Goal: Task Accomplishment & Management: Use online tool/utility

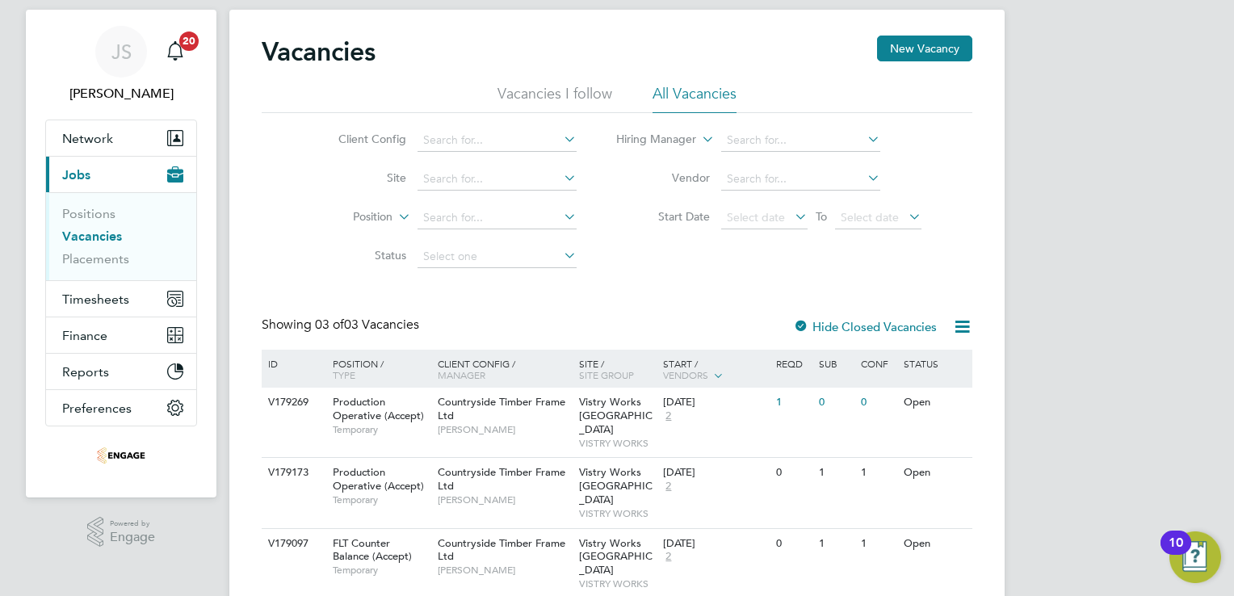
scroll to position [55, 0]
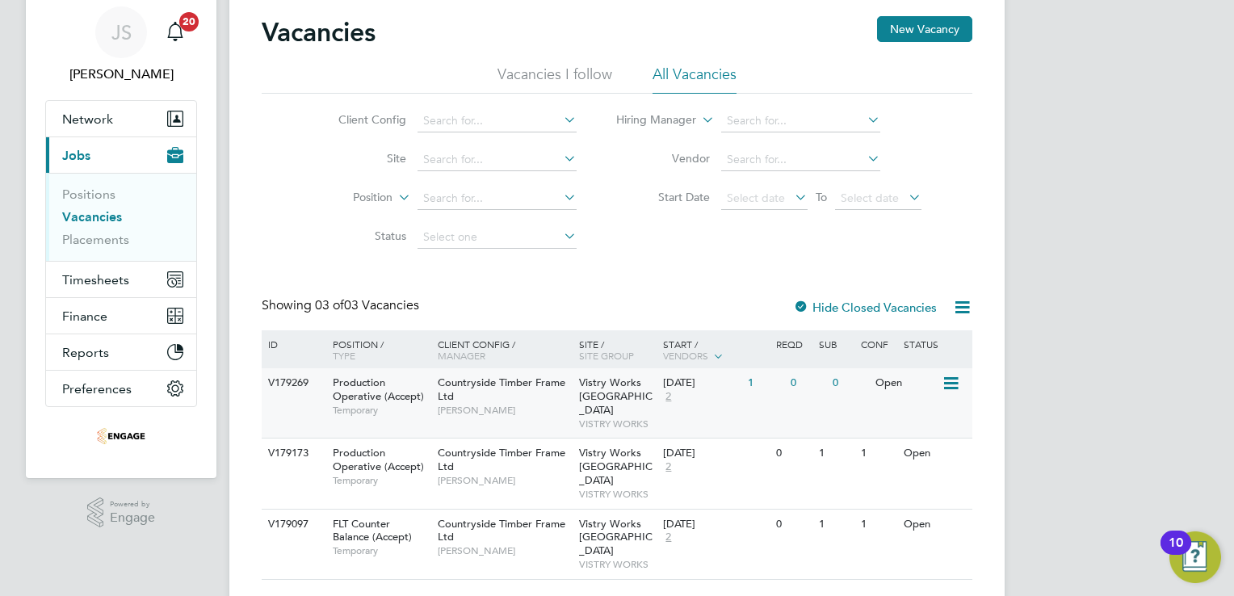
click at [493, 382] on span "Countryside Timber Frame Ltd" at bounding box center [502, 389] width 128 height 27
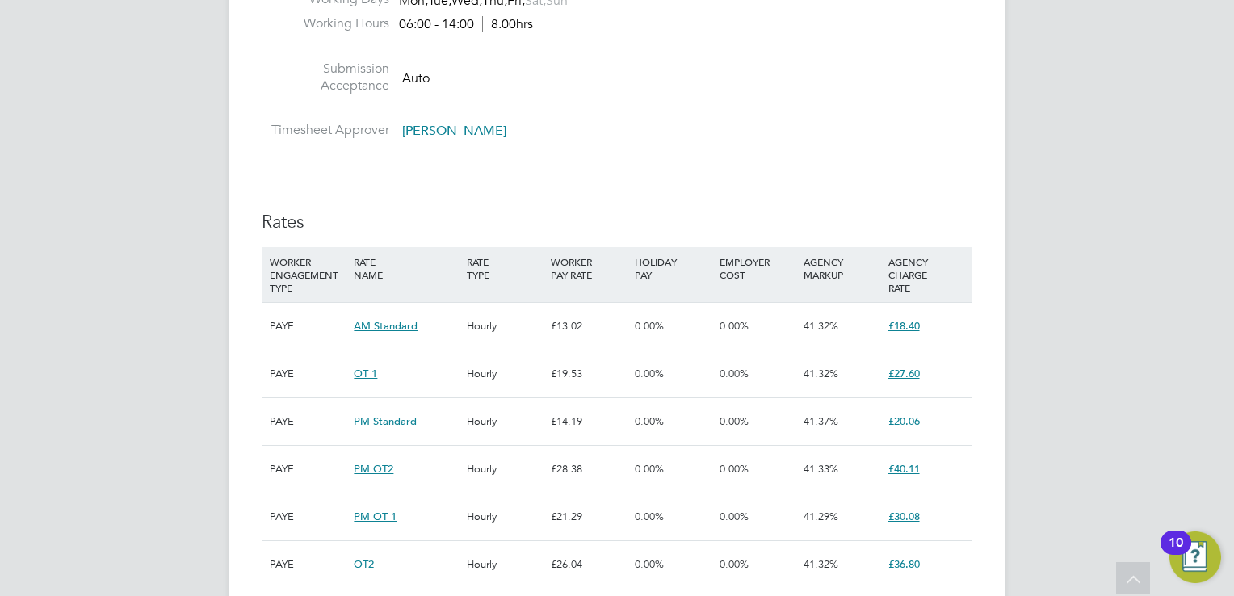
scroll to position [1292, 0]
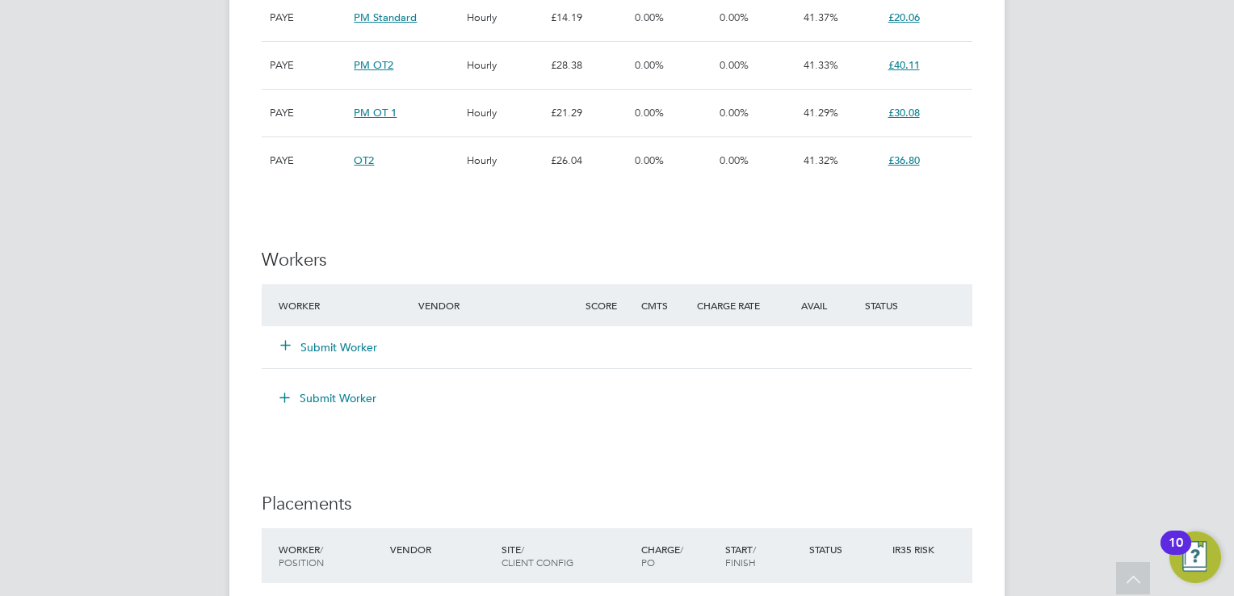
click at [311, 346] on button "Submit Worker" at bounding box center [329, 347] width 97 height 16
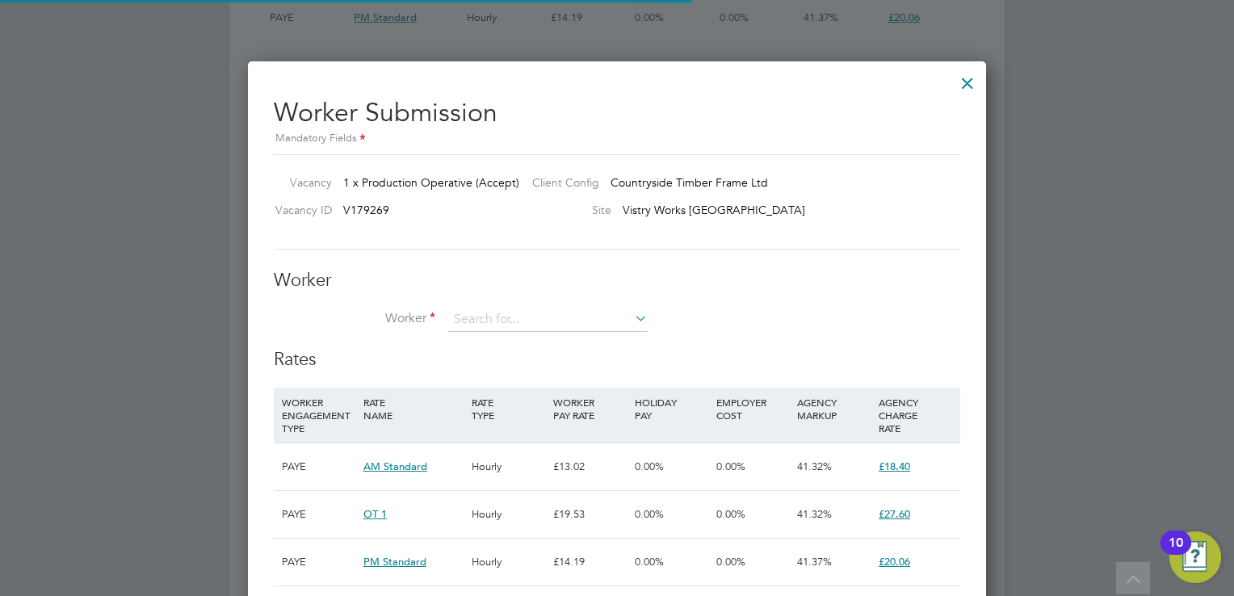
scroll to position [48, 110]
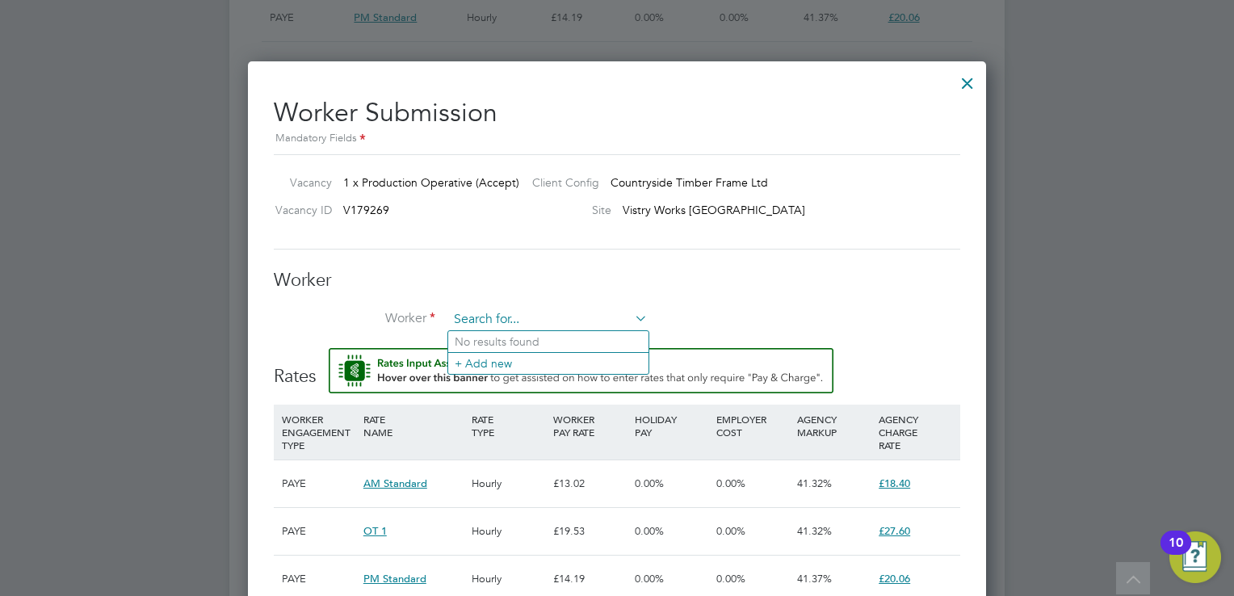
click at [506, 310] on input at bounding box center [547, 320] width 199 height 24
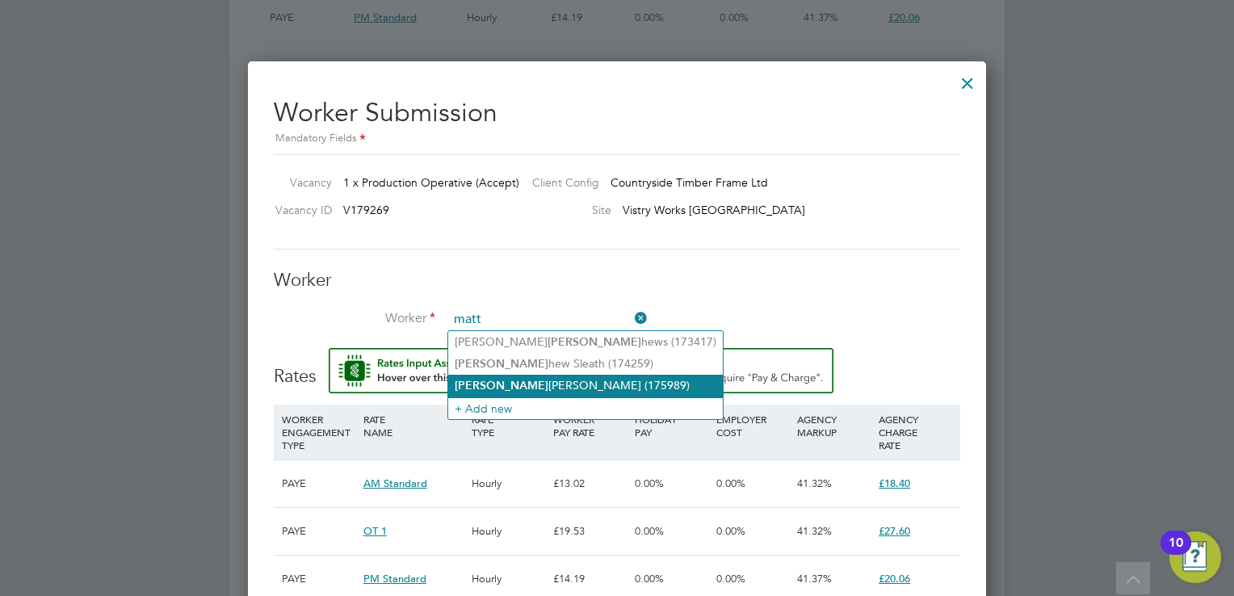
click at [528, 390] on li "[PERSON_NAME] [PERSON_NAME] (175989)" at bounding box center [585, 386] width 275 height 22
type input "[PERSON_NAME] (175989)"
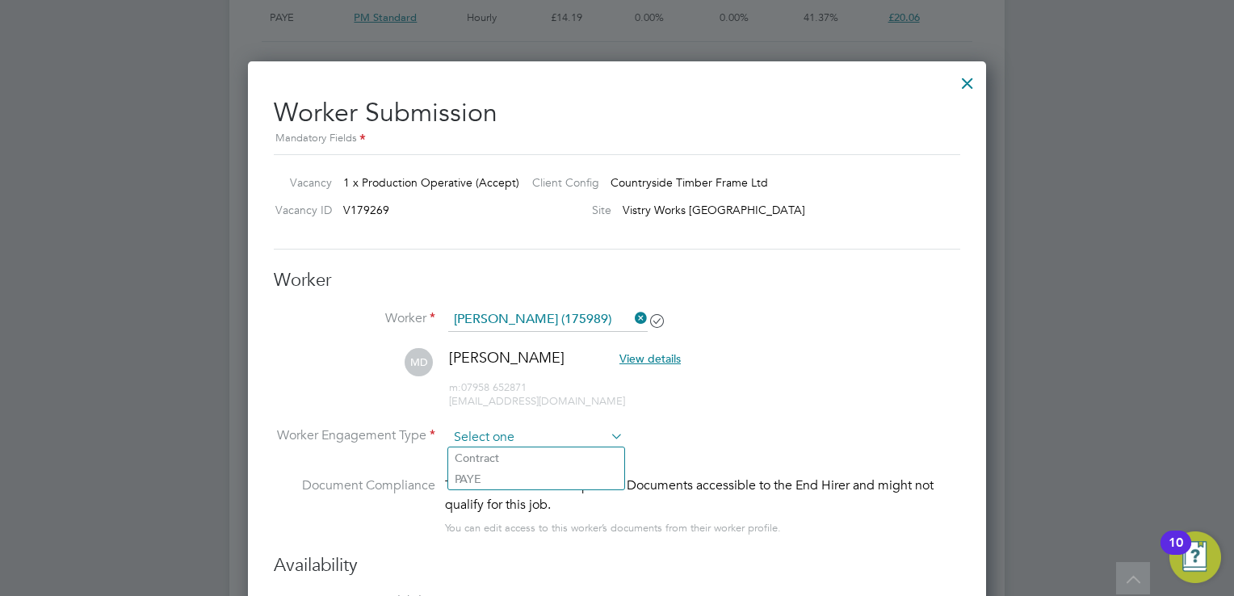
click at [488, 431] on input at bounding box center [535, 438] width 175 height 24
click at [486, 475] on li "PAYE" at bounding box center [536, 478] width 176 height 21
type input "PAYE"
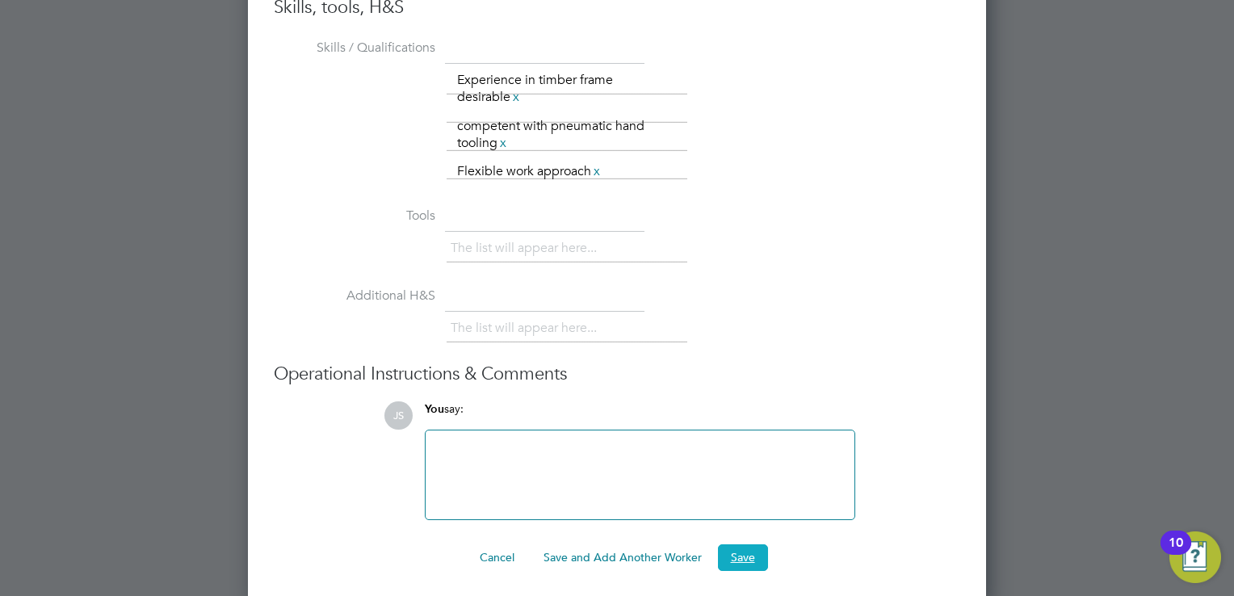
click at [741, 552] on button "Save" at bounding box center [743, 557] width 50 height 26
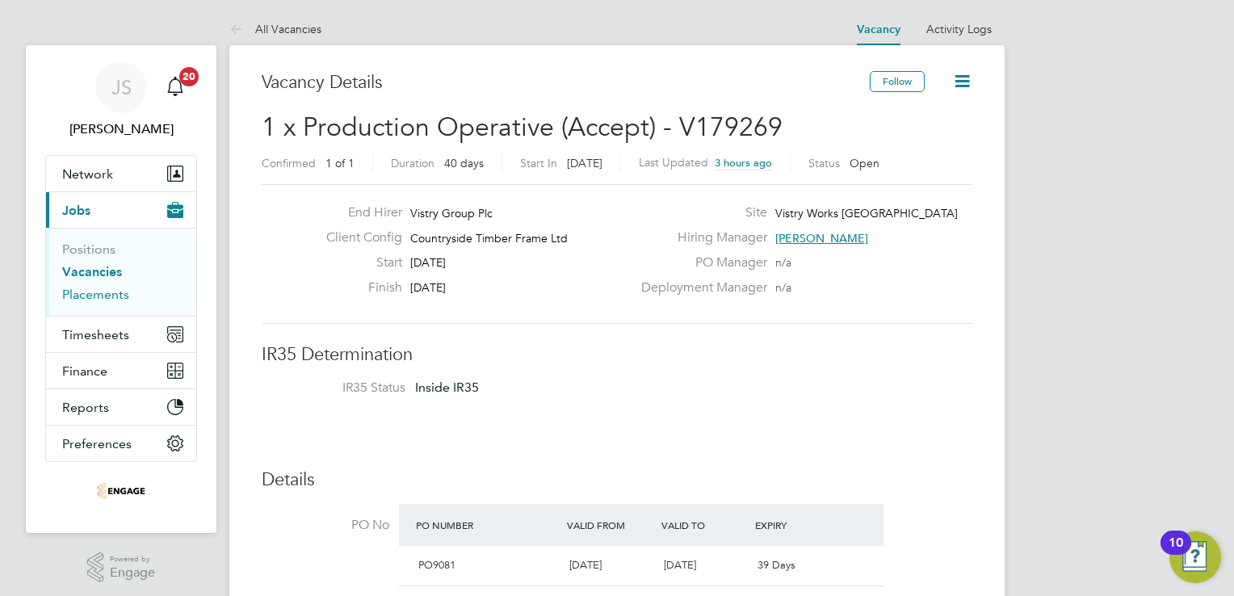
drag, startPoint x: 91, startPoint y: 290, endPoint x: 184, endPoint y: 292, distance: 92.9
click at [91, 290] on link "Placements" at bounding box center [95, 294] width 67 height 15
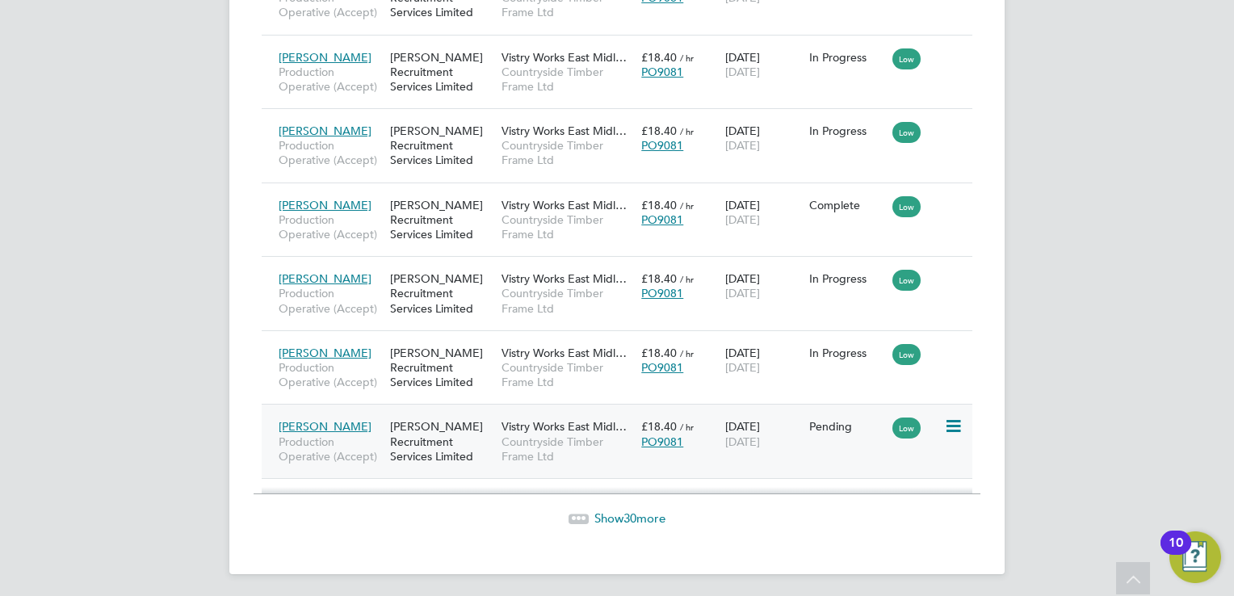
click at [950, 425] on icon at bounding box center [952, 426] width 16 height 19
click at [870, 522] on li "Start" at bounding box center [903, 523] width 115 height 23
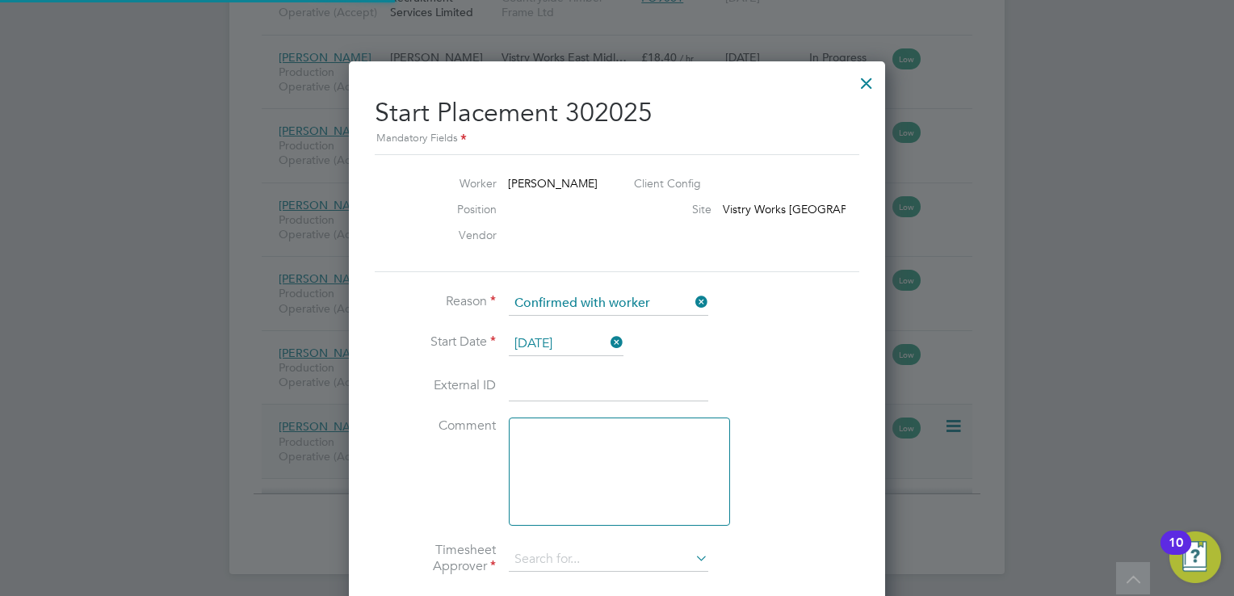
type input "[PERSON_NAME]"
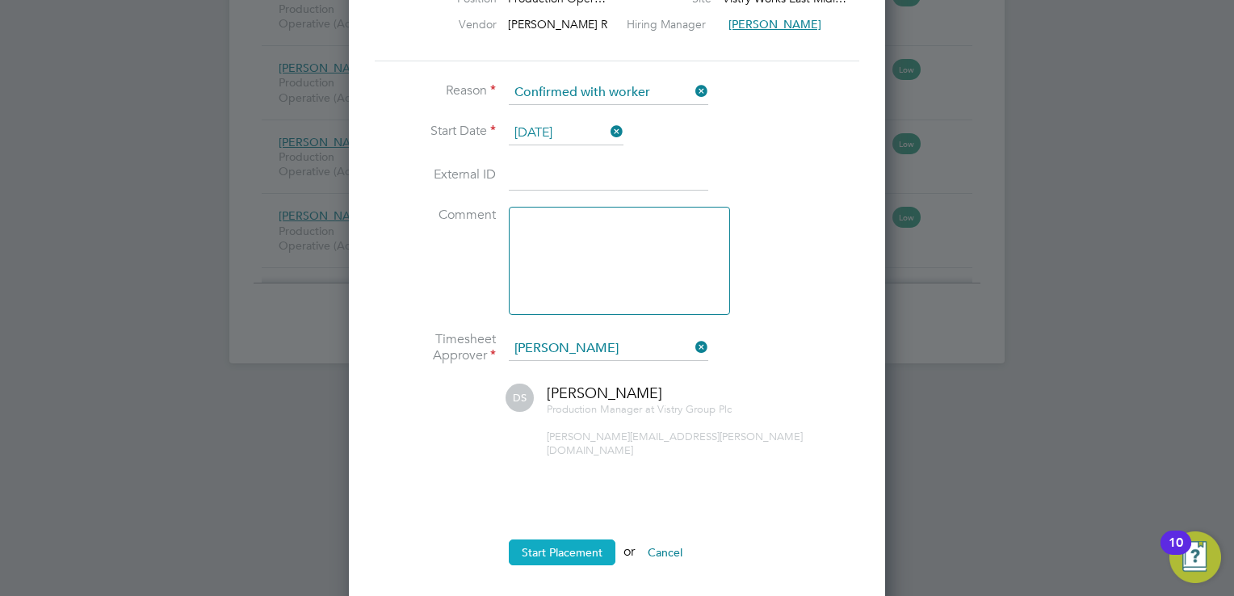
click at [558, 539] on button "Start Placement" at bounding box center [562, 552] width 107 height 26
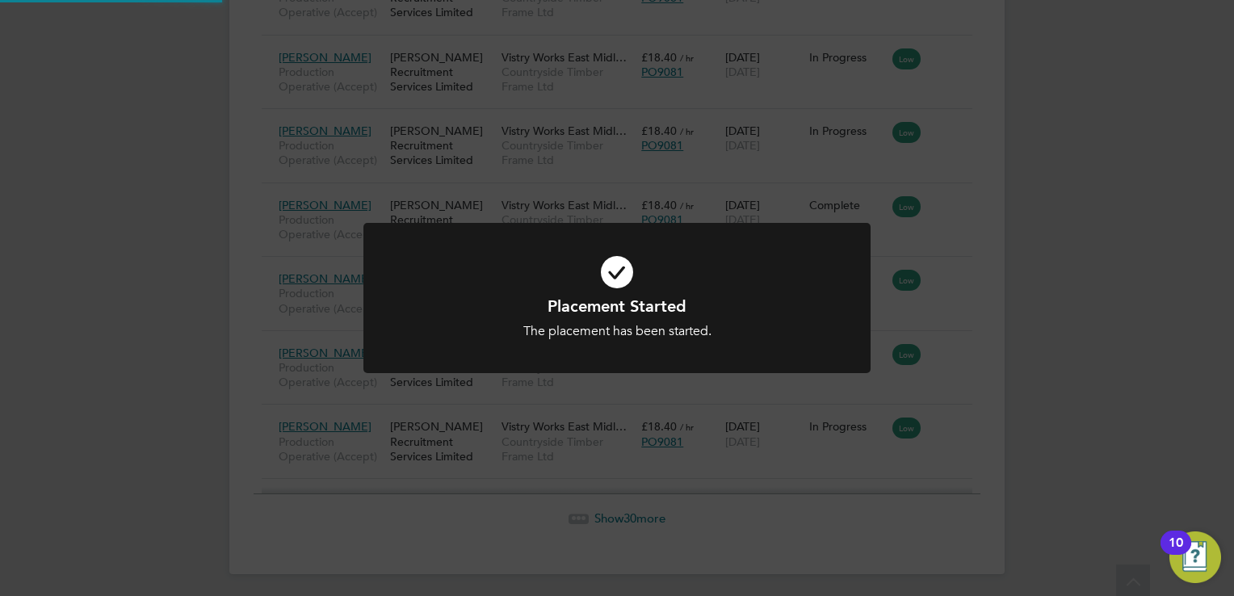
click at [1095, 296] on div "Placement Started The placement has been started. Cancel Okay" at bounding box center [617, 298] width 1234 height 596
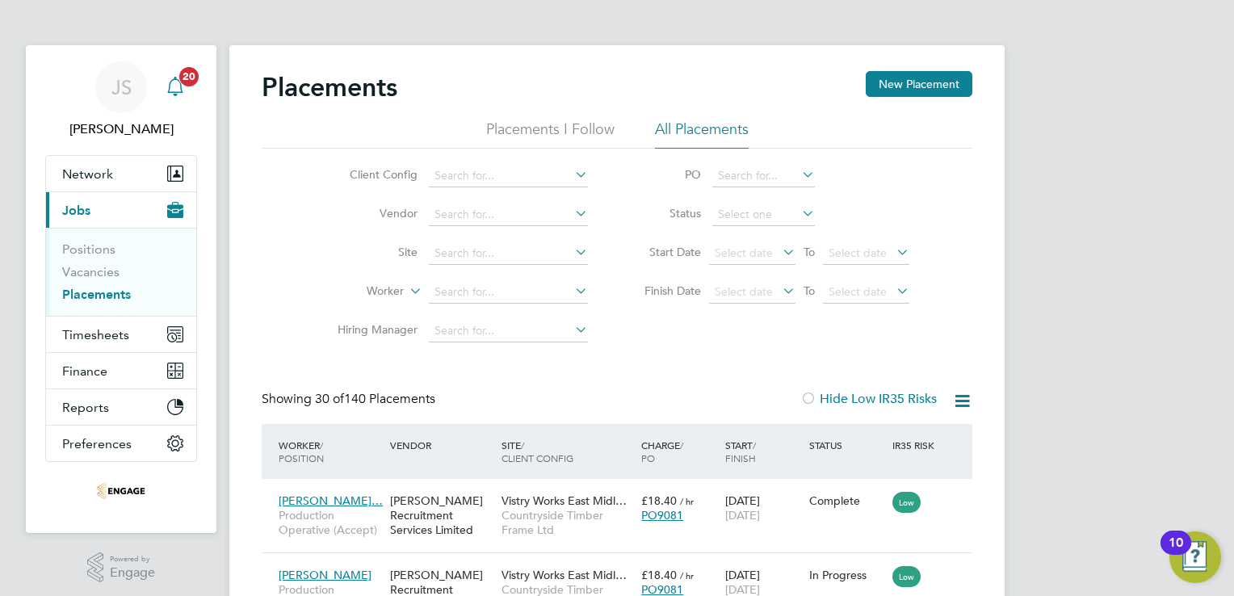
click at [172, 92] on icon "Main navigation" at bounding box center [174, 85] width 15 height 16
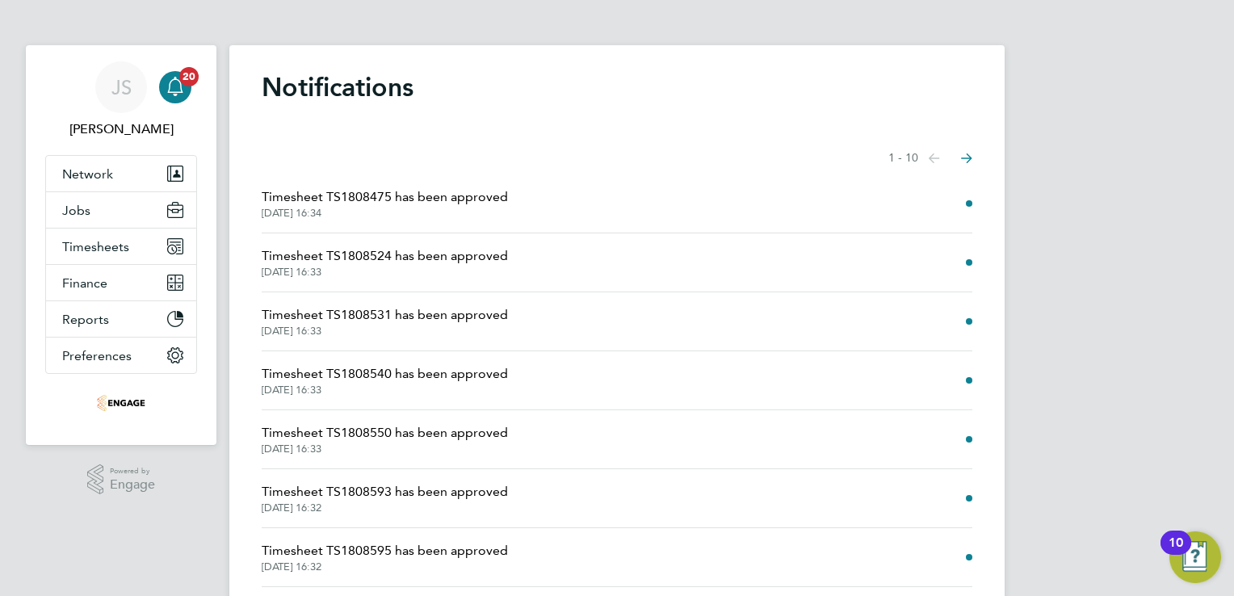
click at [446, 165] on div "Showing items 1 - 10 items Previous page Next page" at bounding box center [617, 158] width 711 height 32
